Goal: Task Accomplishment & Management: Manage account settings

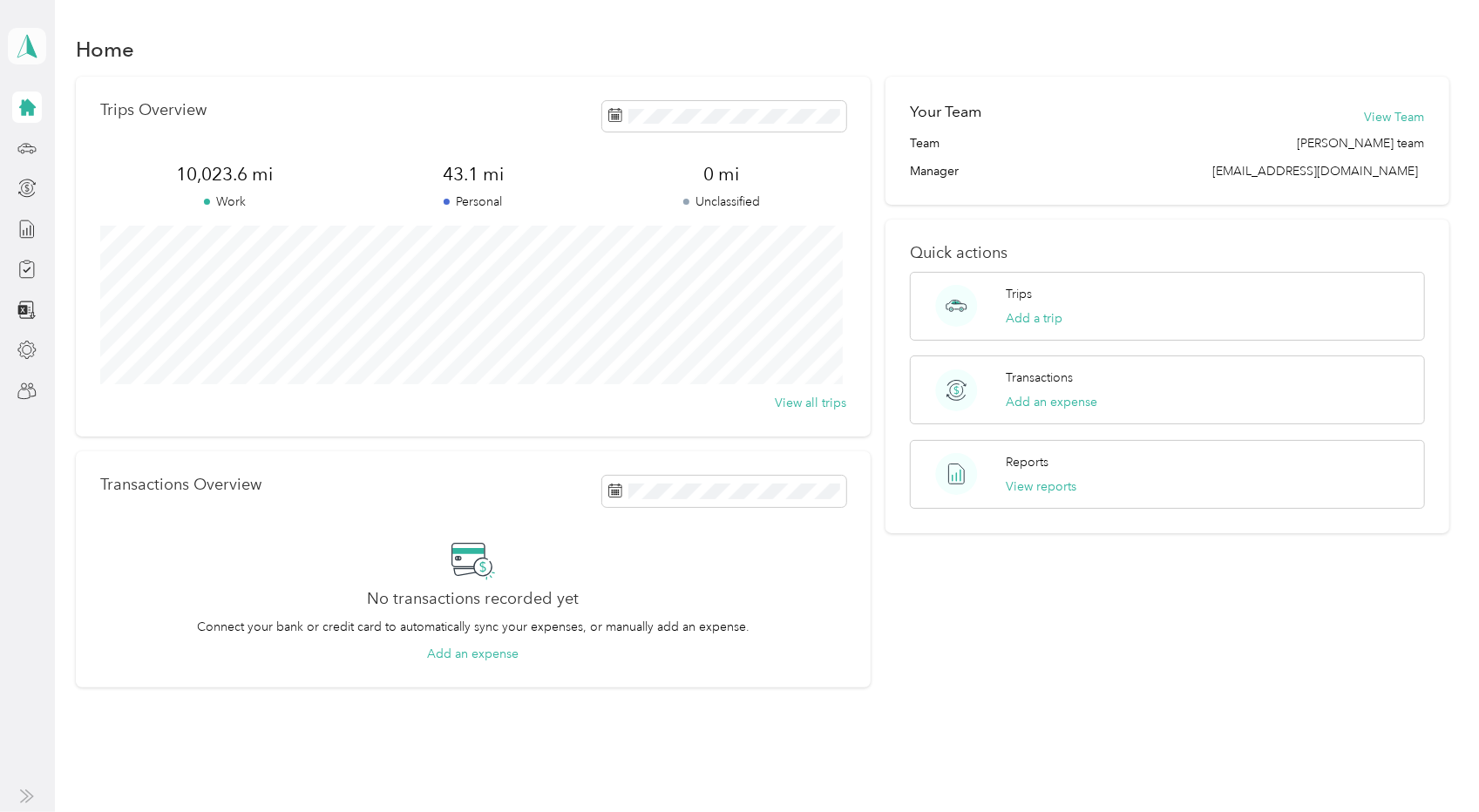
click at [33, 53] on polygon at bounding box center [31, 45] width 9 height 23
click at [83, 137] on div "Team dashboard" at bounding box center [70, 138] width 93 height 18
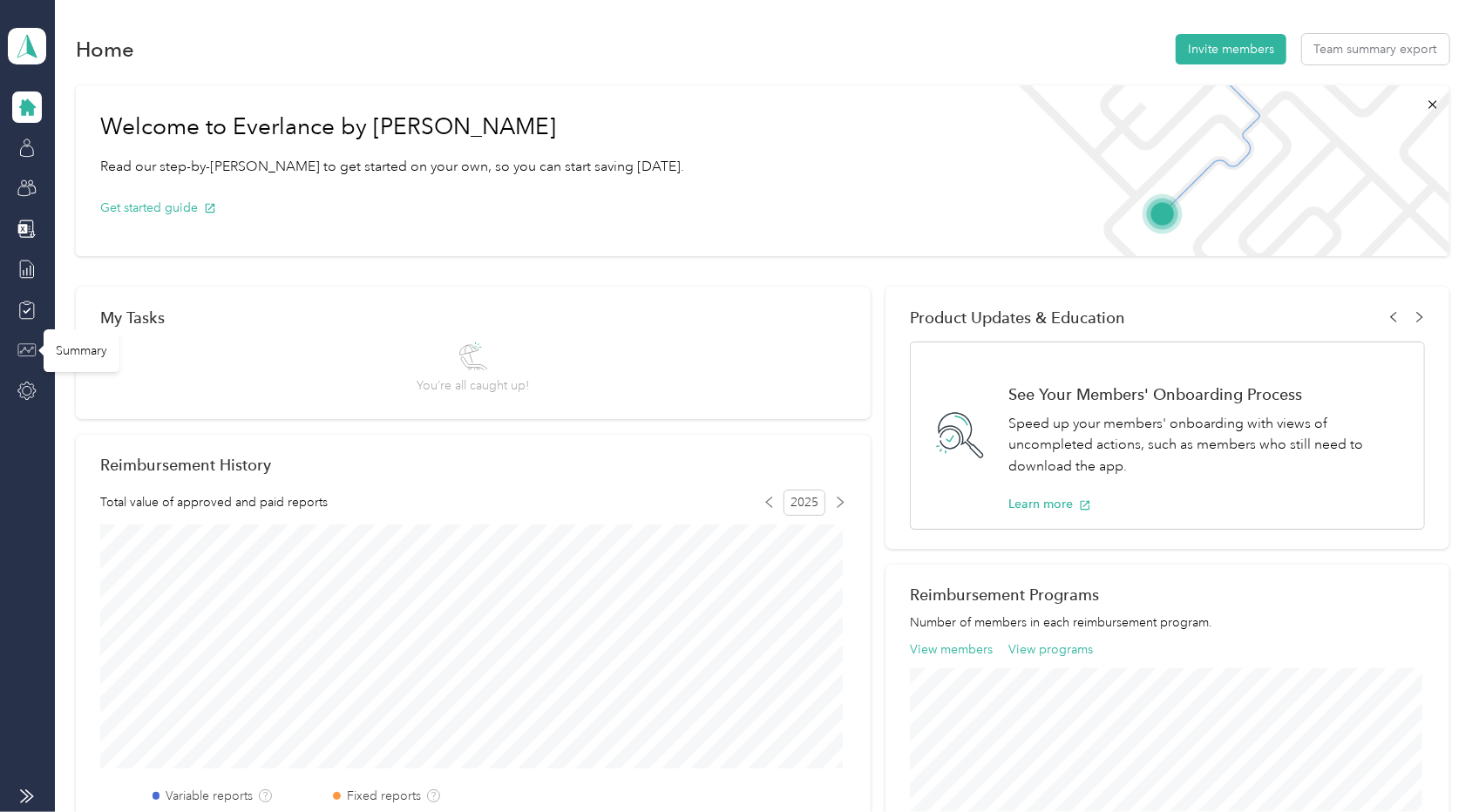
click at [26, 344] on icon at bounding box center [27, 350] width 19 height 19
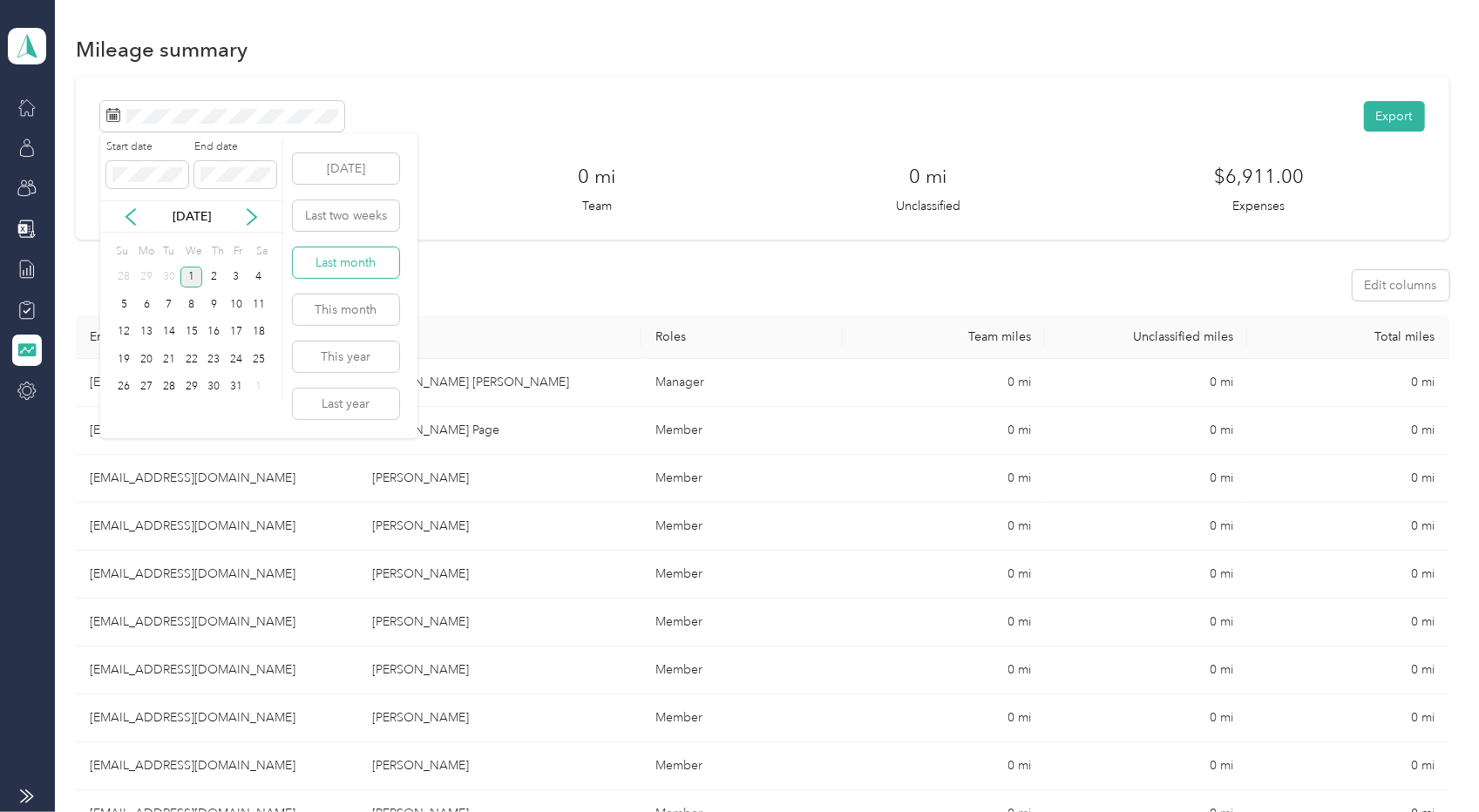
click at [333, 255] on button "Last month" at bounding box center [345, 262] width 106 height 30
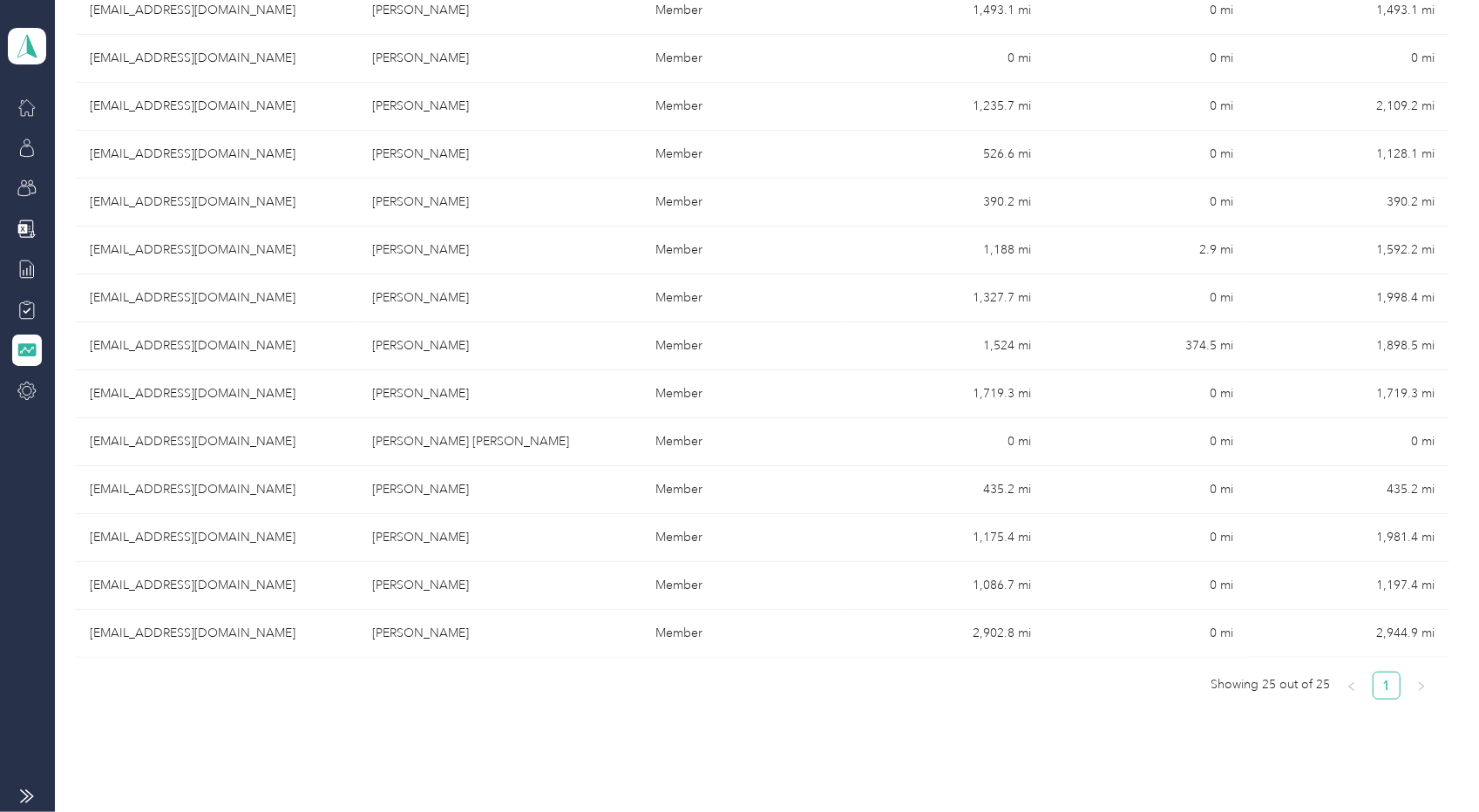
scroll to position [901, 0]
